Goal: Transaction & Acquisition: Purchase product/service

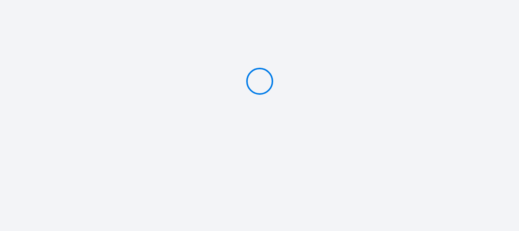
type input "Deposit 1500 €"
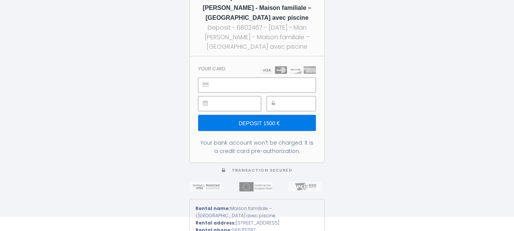
scroll to position [17, 0]
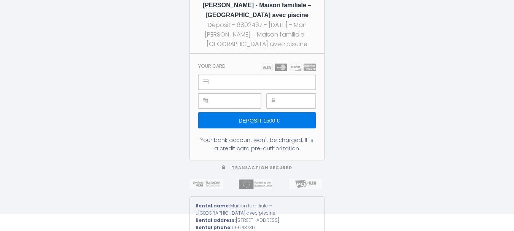
click at [361, 67] on div "1500 € Deposit - 6802467 - Man [PERSON_NAME] - Maison familiale – [GEOGRAPHIC_D…" at bounding box center [257, 98] width 514 height 231
click at [253, 116] on input "Deposit 1500 €" at bounding box center [256, 120] width 117 height 16
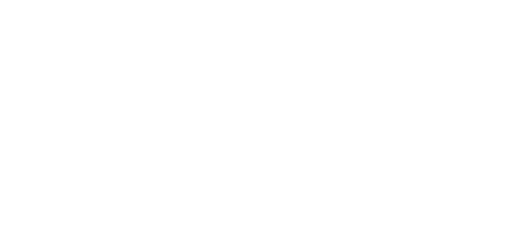
scroll to position [0, 0]
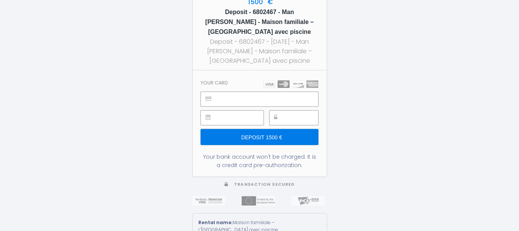
type input "Deposit 1500 €"
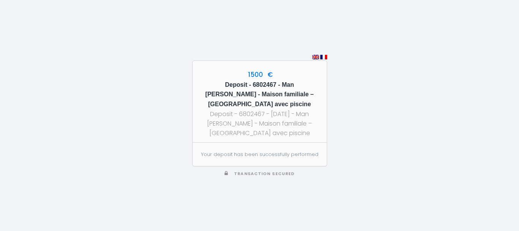
click at [325, 56] on img at bounding box center [324, 57] width 7 height 5
